Goal: Information Seeking & Learning: Learn about a topic

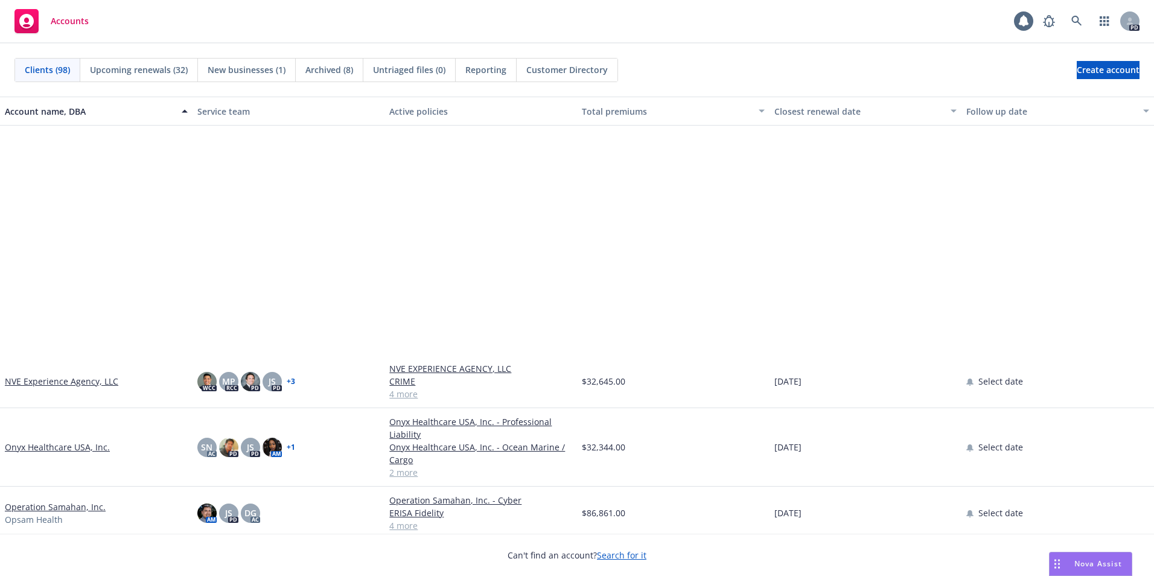
scroll to position [3018, 0]
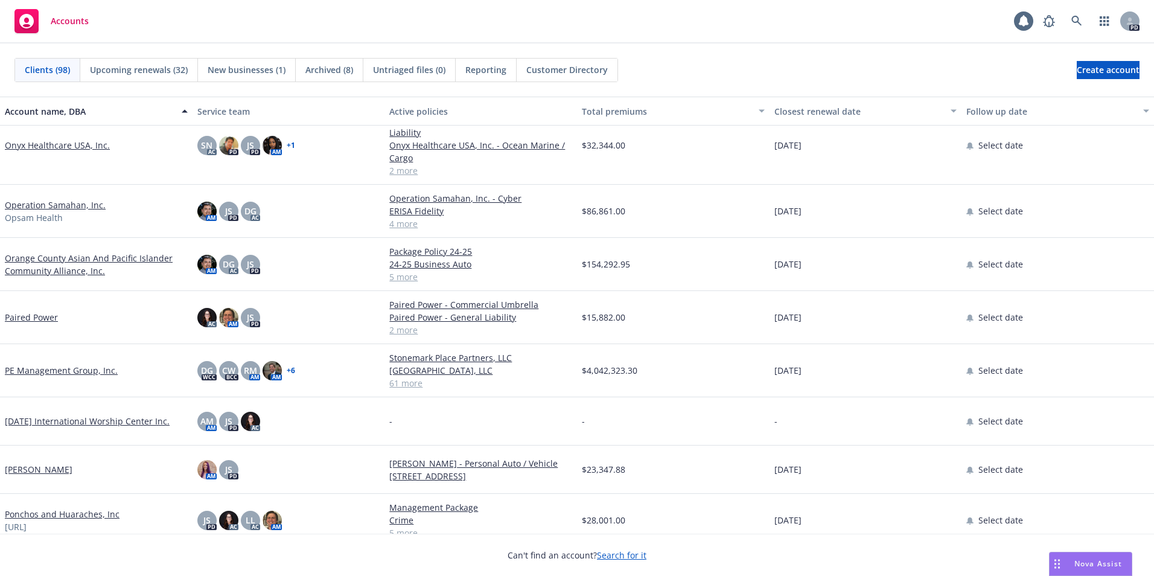
click at [48, 261] on link "Orange County Asian And Pacific Islander Community Alliance, Inc." at bounding box center [96, 264] width 183 height 25
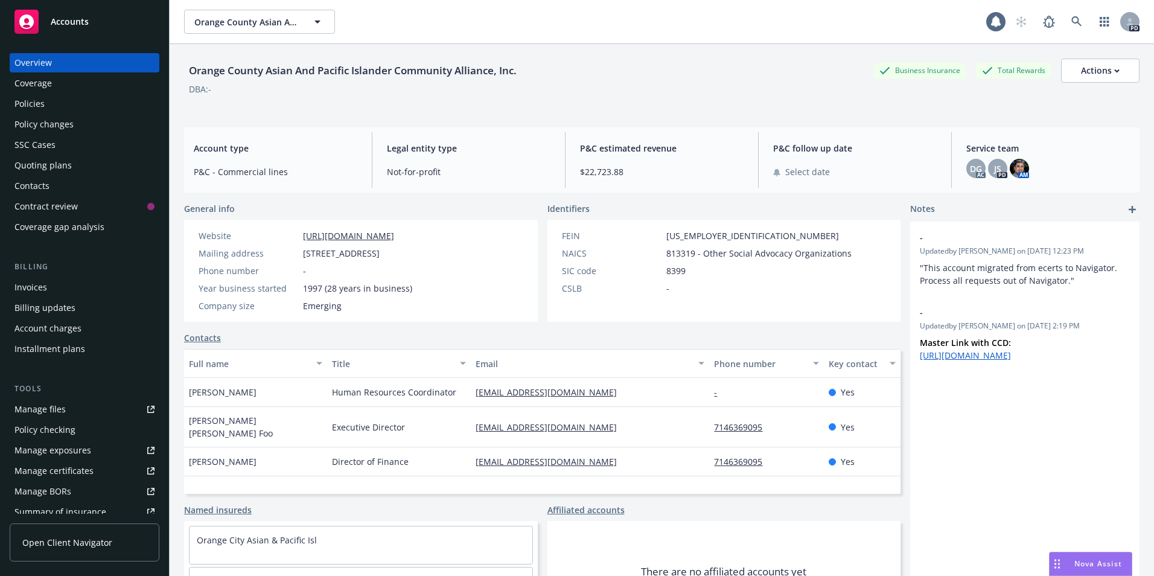
click at [19, 106] on div "Policies" at bounding box center [29, 103] width 30 height 19
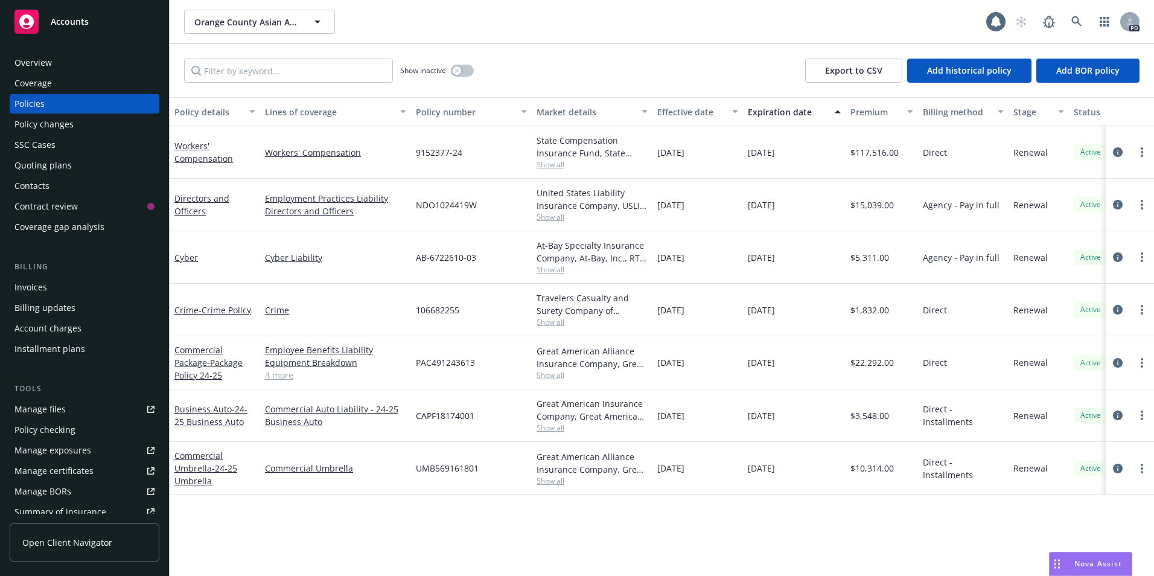
click at [286, 374] on link "4 more" at bounding box center [335, 375] width 141 height 13
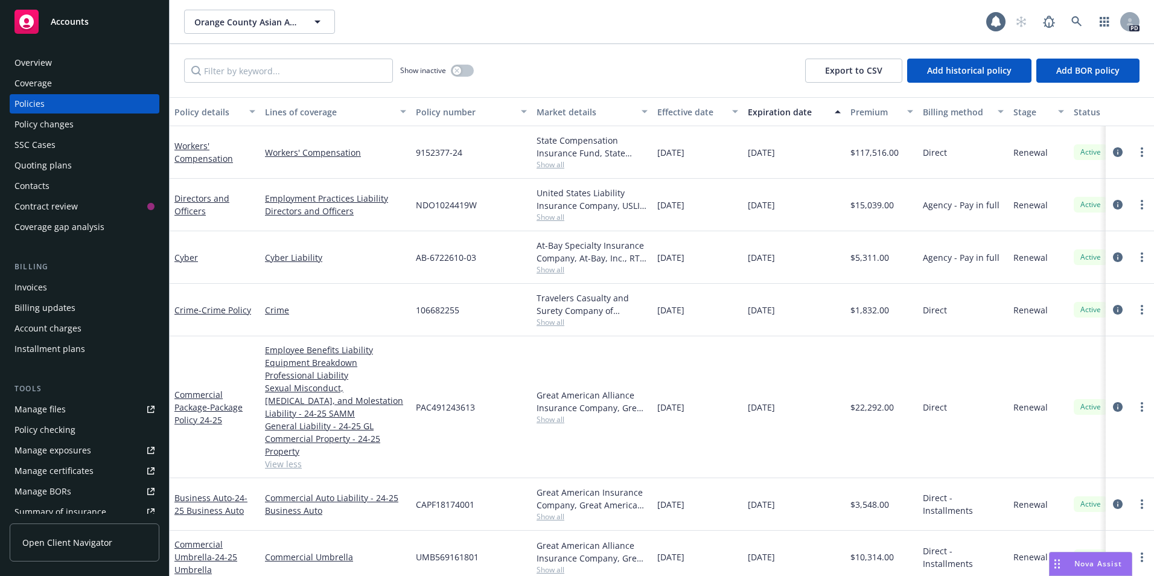
click at [54, 66] on div "Overview" at bounding box center [84, 62] width 140 height 19
